Goal: Task Accomplishment & Management: Use online tool/utility

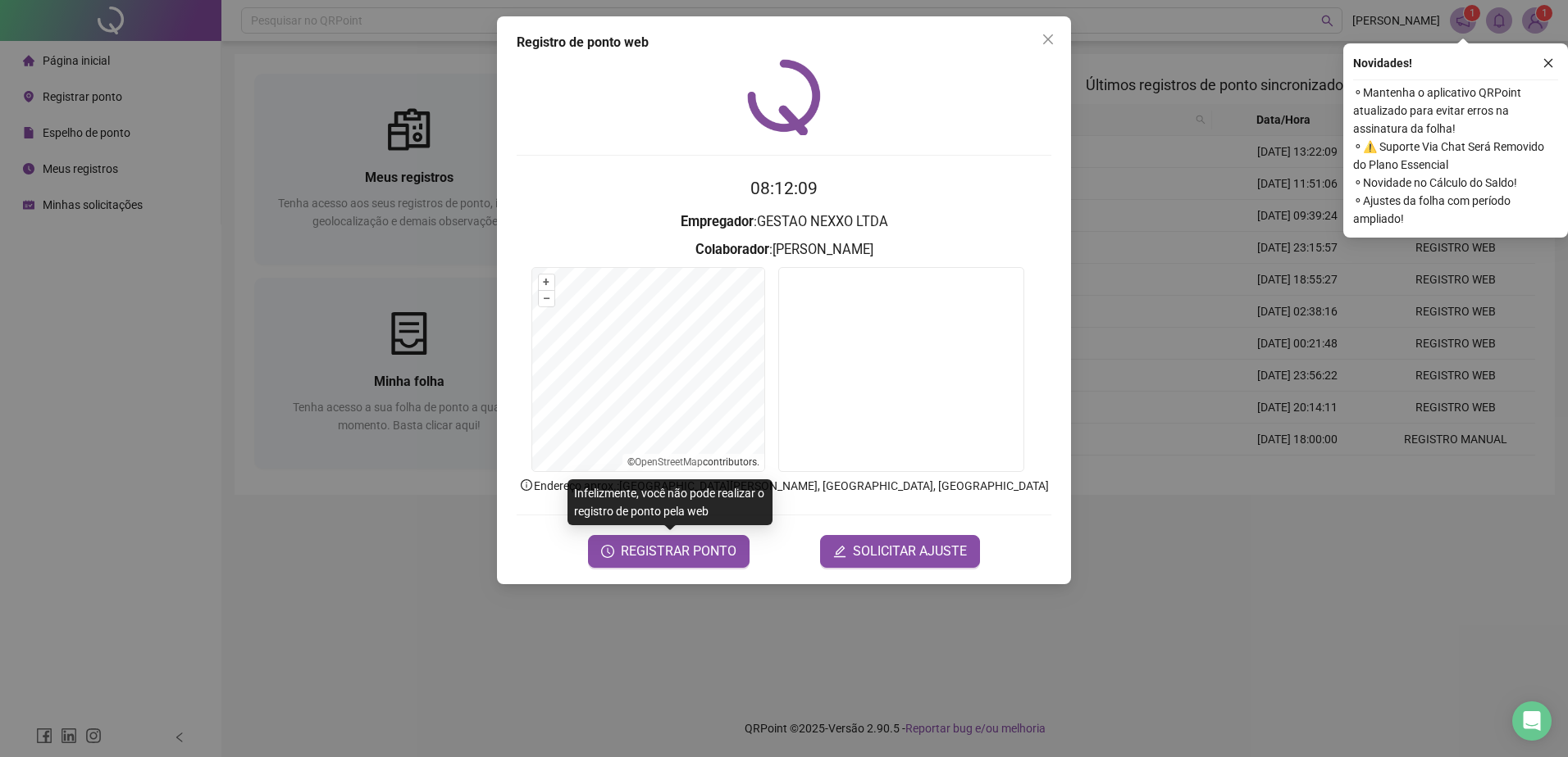
click at [1062, 33] on div "Registro de ponto web 08:12:09 Empregador : GESTAO NEXXO LTDA Colaborador : ROD…" at bounding box center [784, 300] width 574 height 568
click at [1050, 41] on icon "close" at bounding box center [1048, 39] width 10 height 10
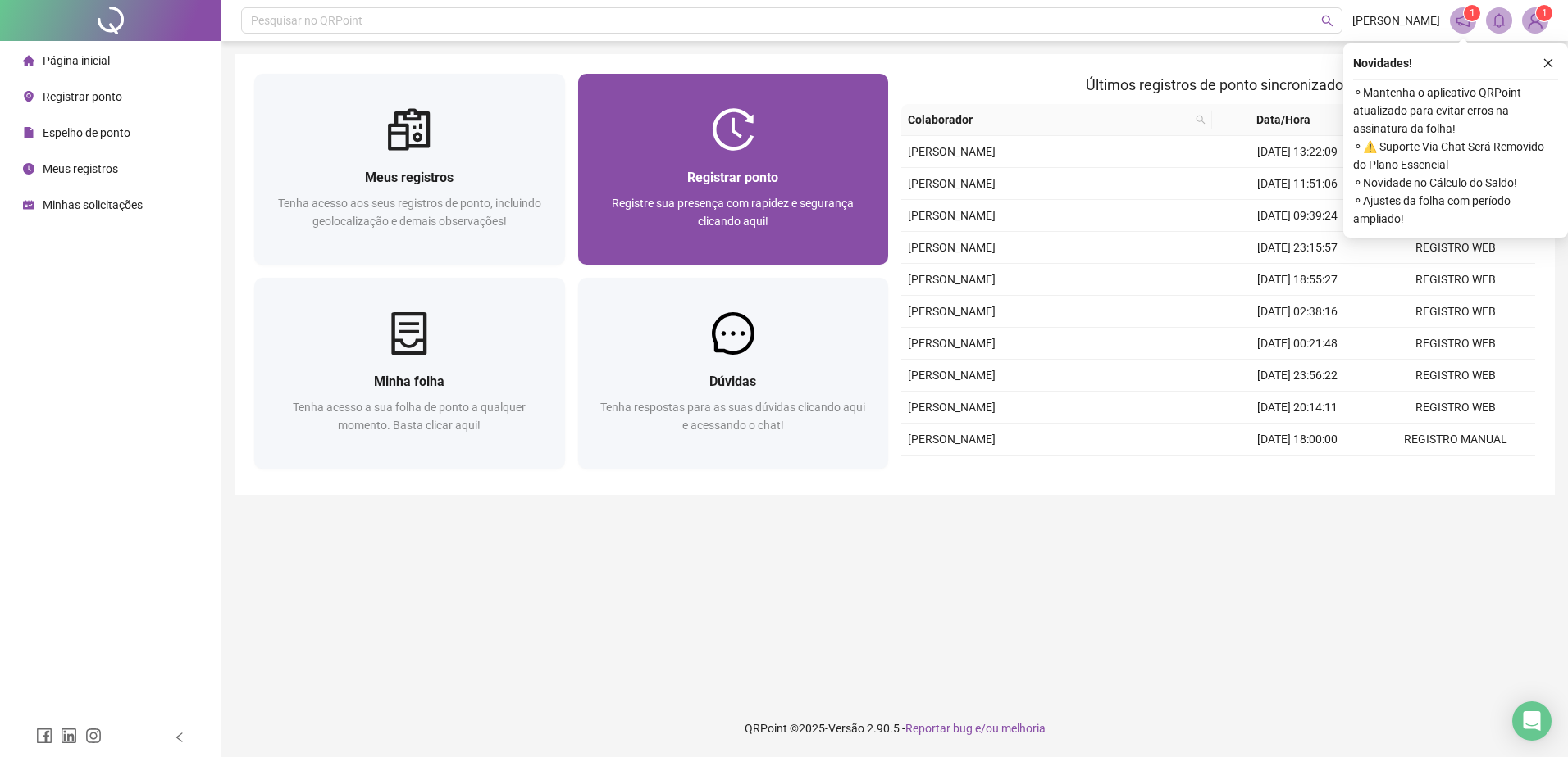
click at [766, 189] on div "Registrar ponto Registre sua presença com rapidez e segurança clicando aqui!" at bounding box center [733, 207] width 271 height 81
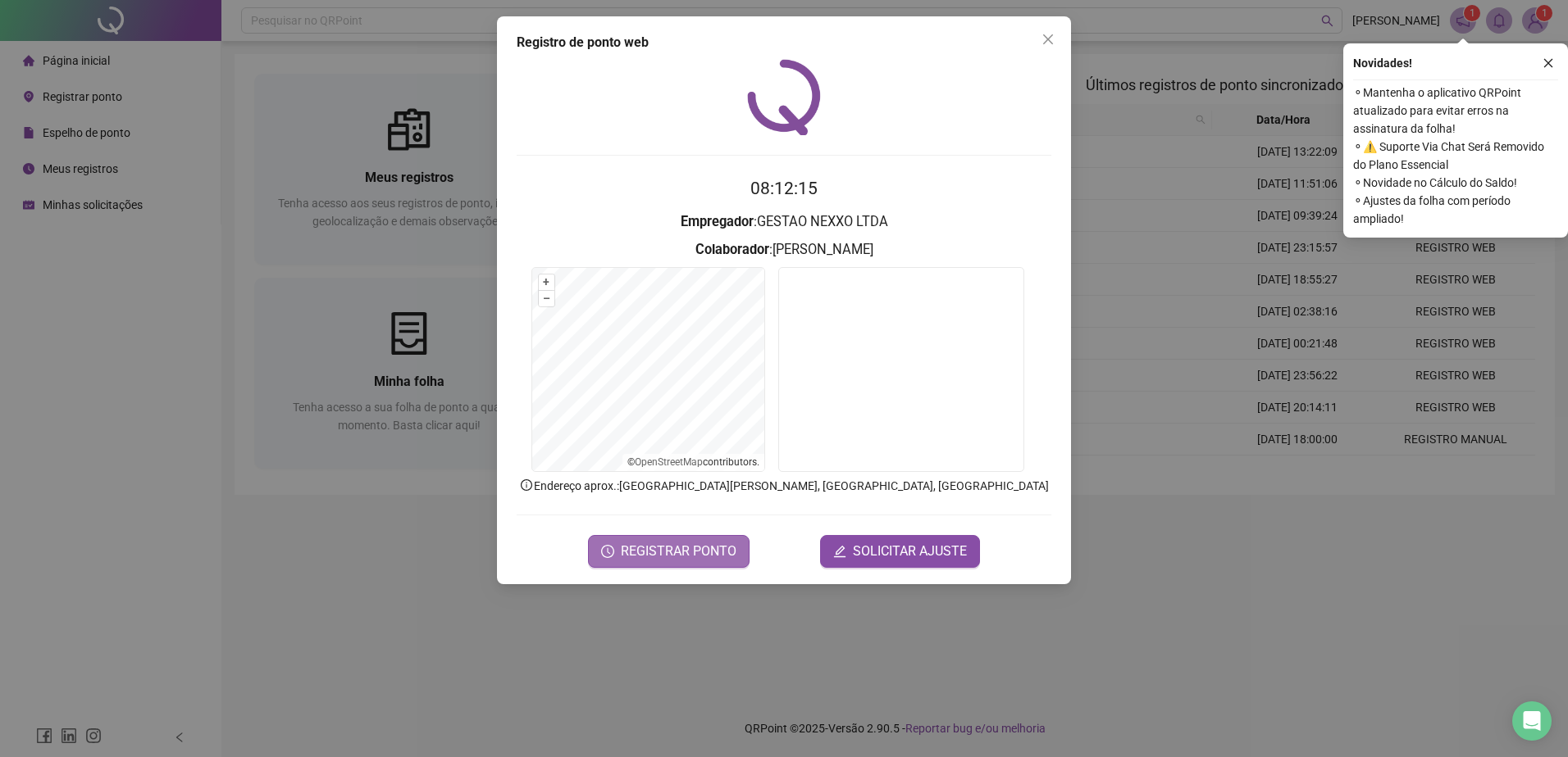
click at [713, 557] on span "REGISTRAR PONTO" at bounding box center [678, 551] width 116 height 20
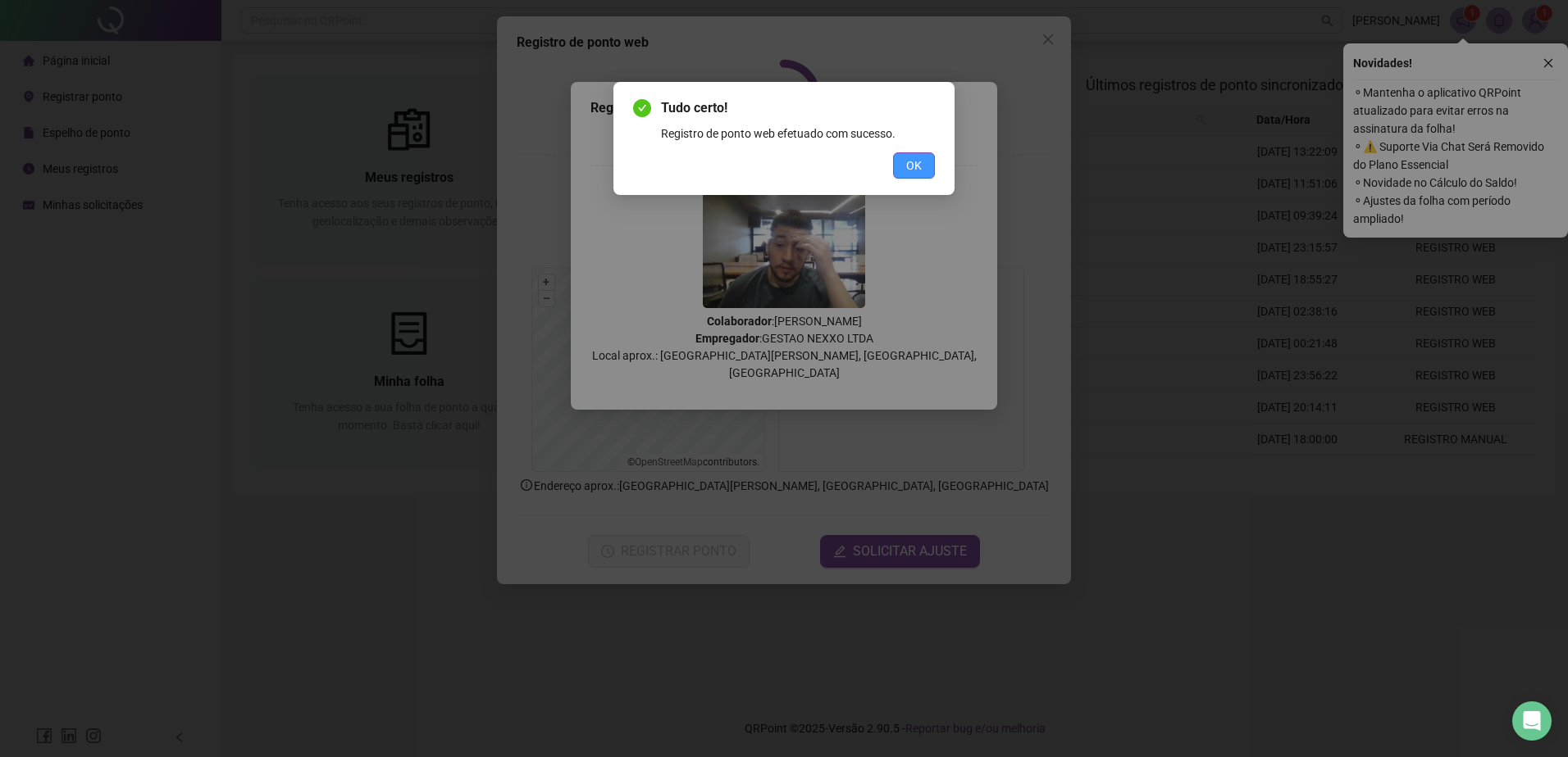
click at [910, 178] on button "OK" at bounding box center [914, 165] width 42 height 26
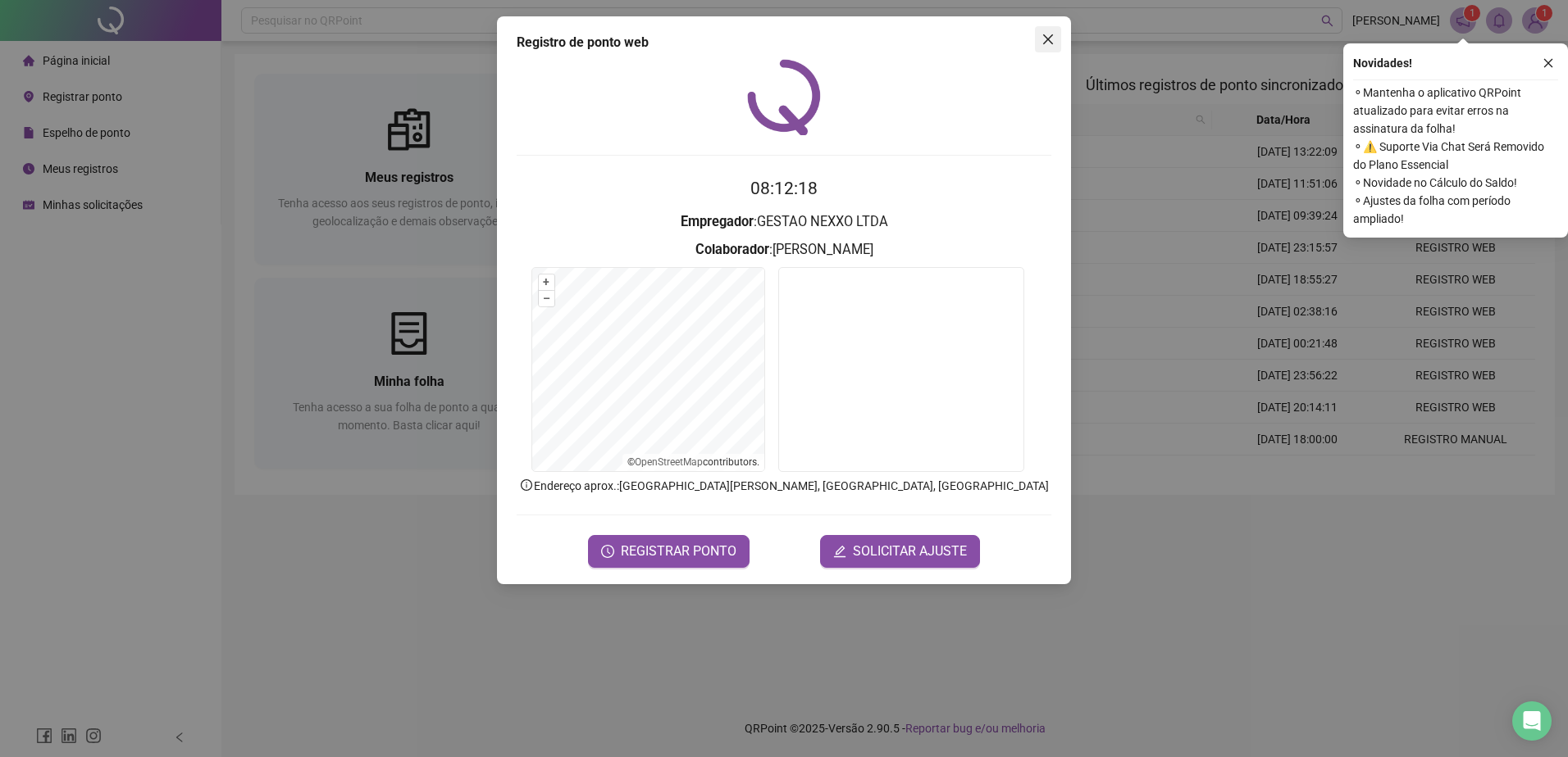
click at [1041, 42] on icon "close" at bounding box center [1048, 39] width 13 height 13
